Goal: Navigation & Orientation: Find specific page/section

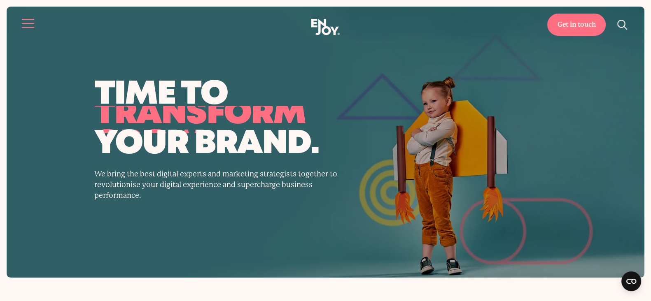
click at [32, 26] on button "Site navigation" at bounding box center [28, 23] width 17 height 17
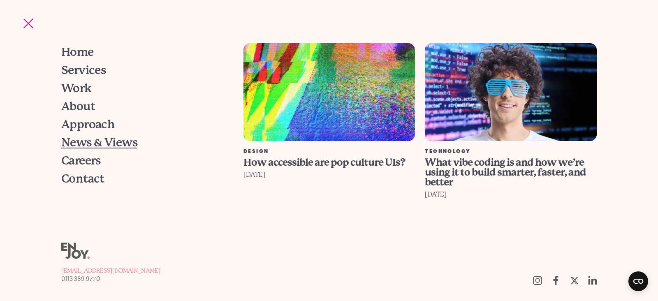
click at [100, 142] on span "News & Views" at bounding box center [99, 143] width 76 height 12
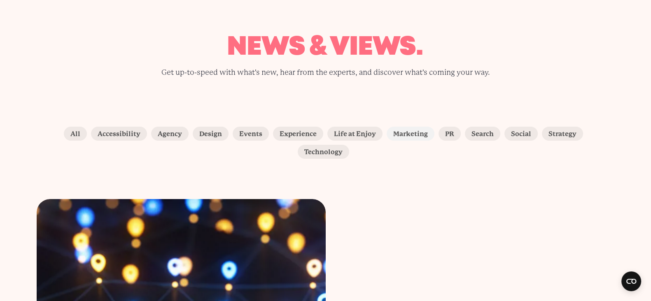
scroll to position [0, 0]
